Goal: Check status: Check status

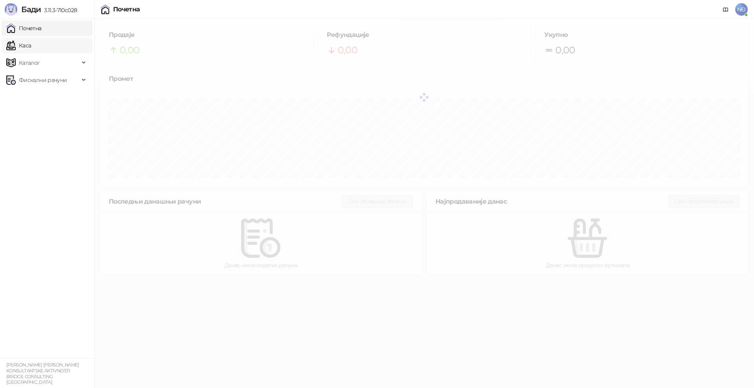
click at [31, 42] on link "Каса" at bounding box center [18, 46] width 25 height 16
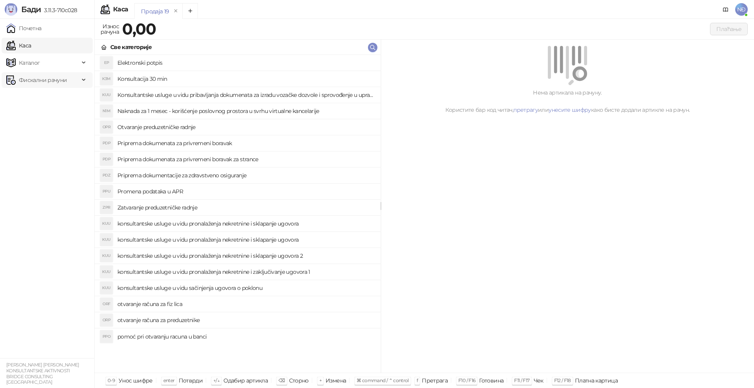
click at [44, 81] on span "Фискални рачуни" at bounding box center [43, 80] width 48 height 16
click at [44, 98] on link "Издати рачуни" at bounding box center [35, 97] width 53 height 16
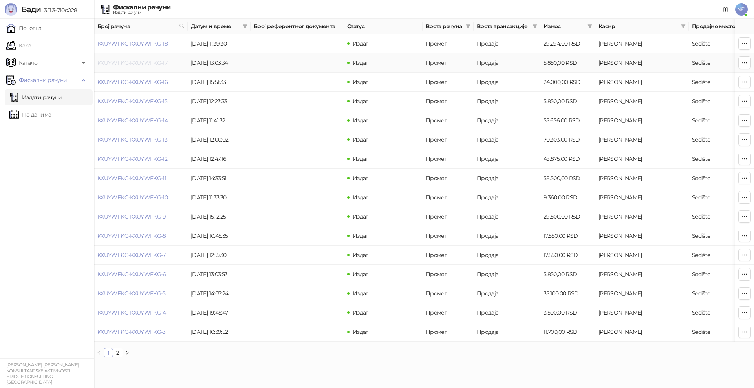
click at [100, 60] on link "KXUYWFKG-KXUYWFKG-17" at bounding box center [132, 62] width 70 height 7
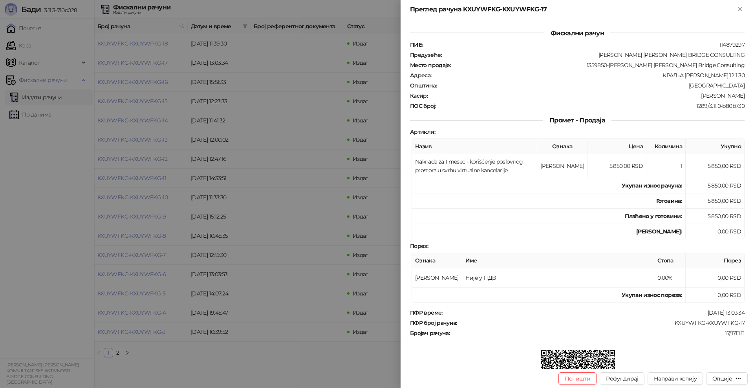
click at [107, 38] on div at bounding box center [377, 194] width 754 height 388
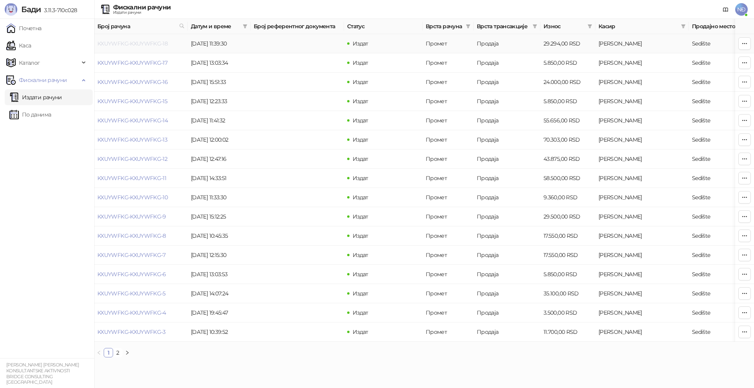
click at [150, 43] on link "KXUYWFKG-KXUYWFKG-18" at bounding box center [132, 43] width 70 height 7
